Goal: Use online tool/utility: Utilize a website feature to perform a specific function

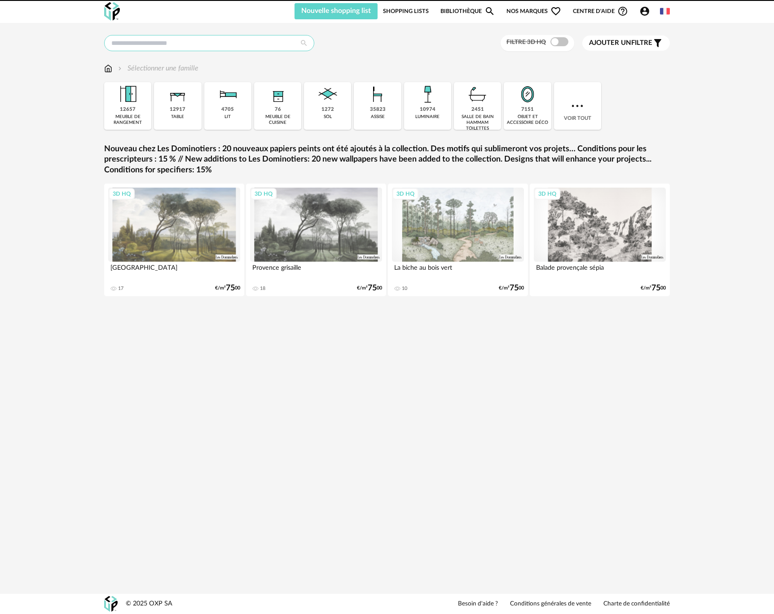
click at [122, 44] on input "text" at bounding box center [209, 43] width 210 height 16
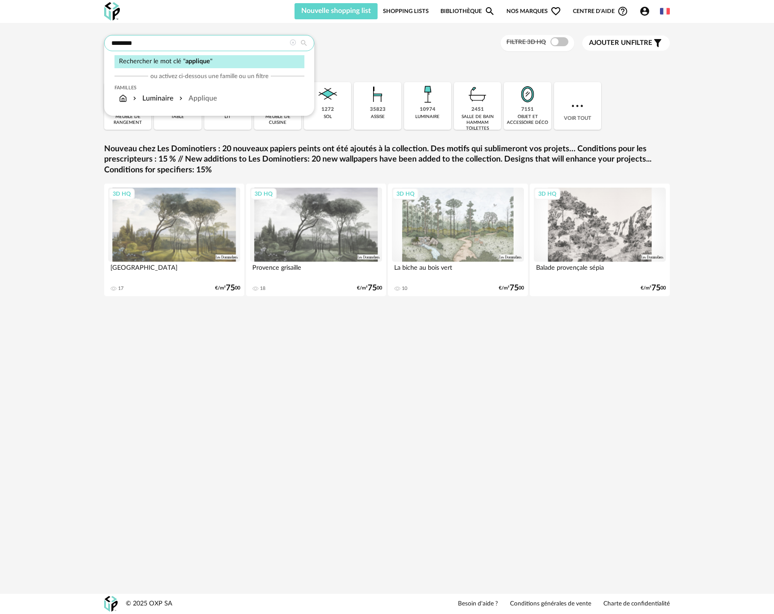
type input "********"
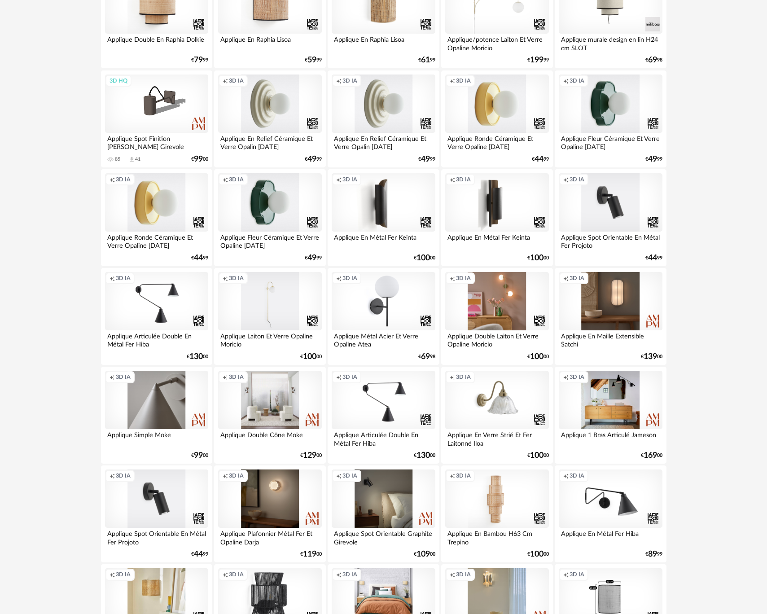
scroll to position [716, 0]
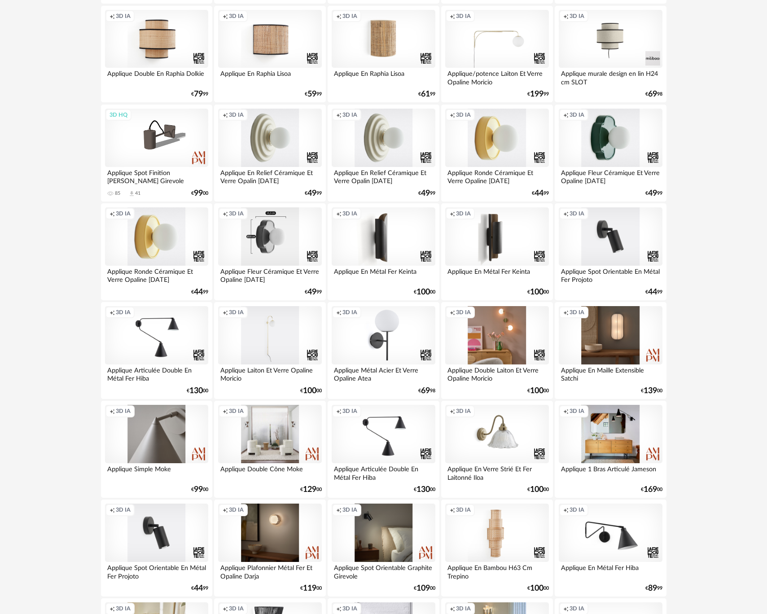
click at [255, 259] on div "Creation icon 3D IA" at bounding box center [269, 236] width 103 height 58
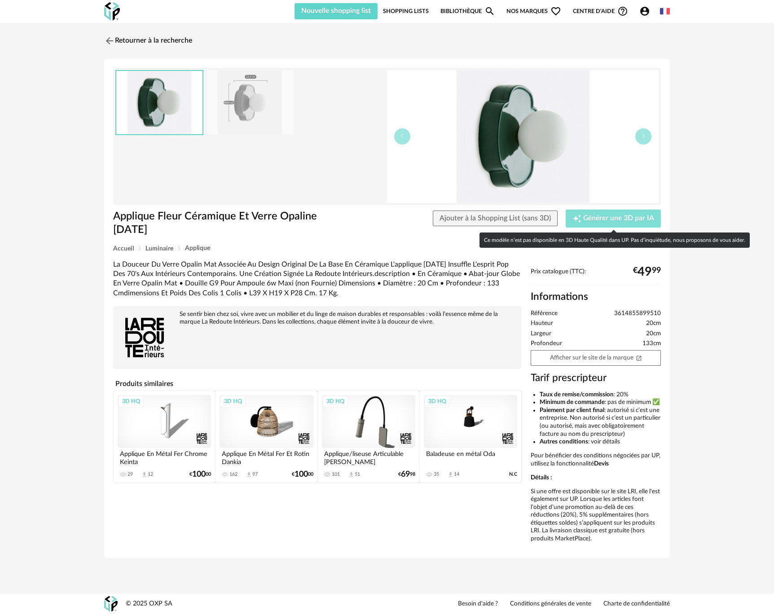
click at [585, 219] on span "Générer une 3D par IA" at bounding box center [618, 218] width 71 height 7
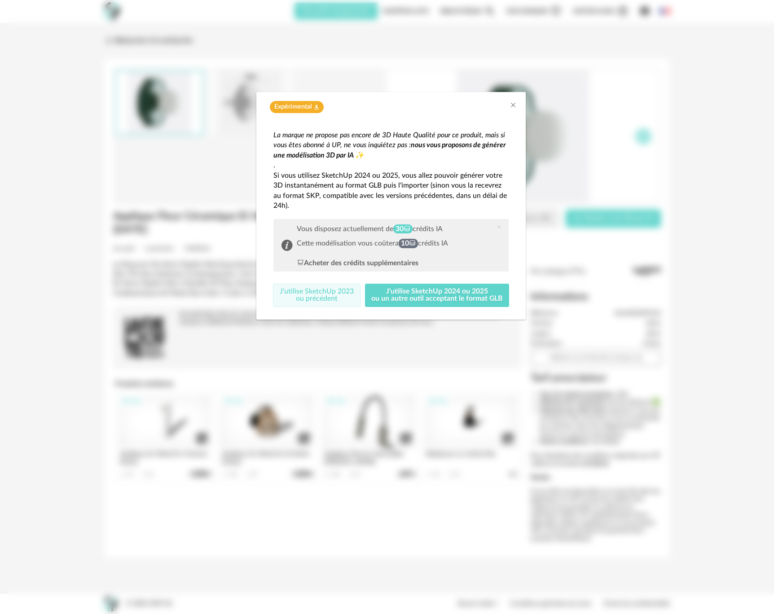
click at [325, 295] on button "J'utilise SketchUp 2023 ou précédent" at bounding box center [317, 295] width 88 height 23
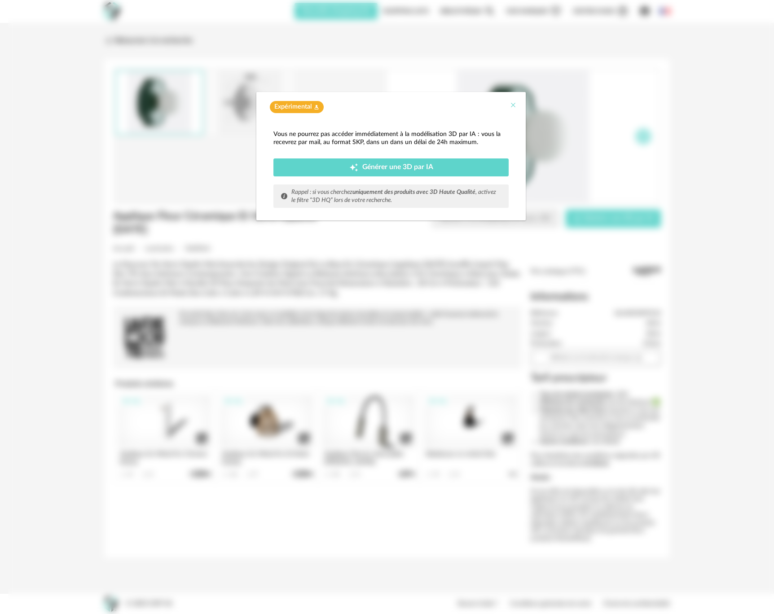
click at [511, 104] on icon "Close" at bounding box center [512, 104] width 7 height 7
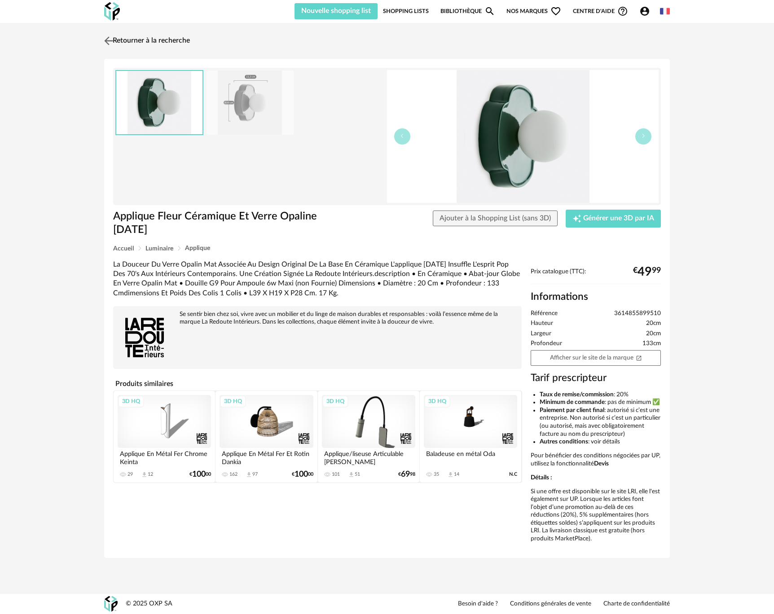
click at [112, 43] on img at bounding box center [108, 40] width 13 height 13
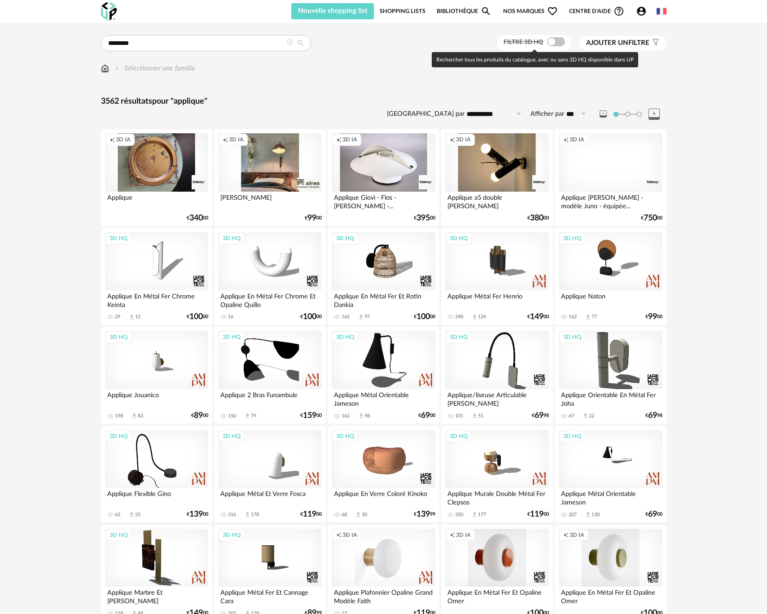
click at [555, 42] on span at bounding box center [556, 41] width 18 height 9
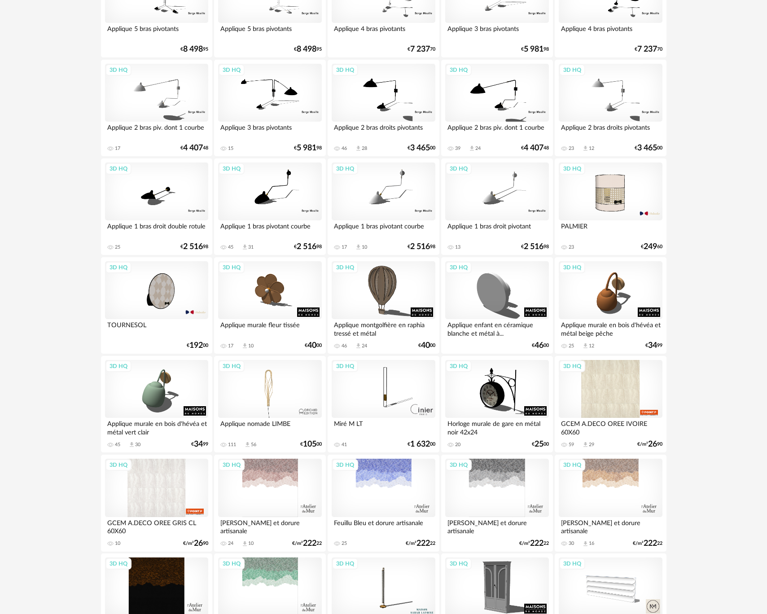
scroll to position [1556, 0]
